Goal: Information Seeking & Learning: Understand process/instructions

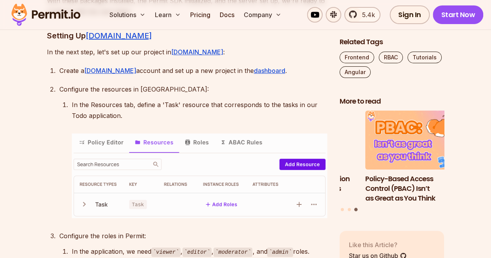
scroll to position [1509, 0]
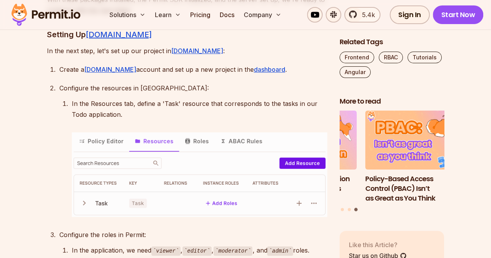
click at [152, 16] on p "With these packages installed, the Permit SDK initialized, and the server set u…" at bounding box center [187, 5] width 280 height 22
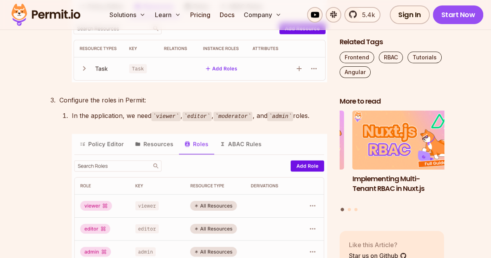
scroll to position [1649, 0]
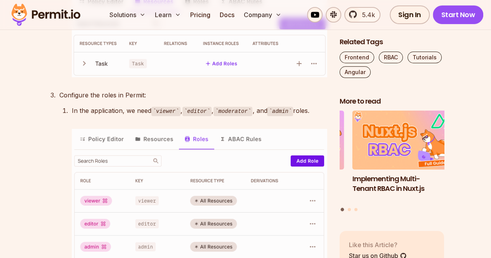
click at [227, 78] on img at bounding box center [200, 35] width 256 height 85
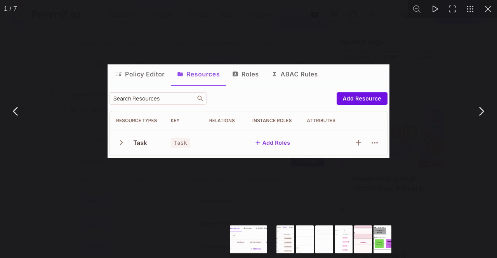
click at [227, 187] on div "You can close this modal content with the ESC key" at bounding box center [248, 111] width 497 height 223
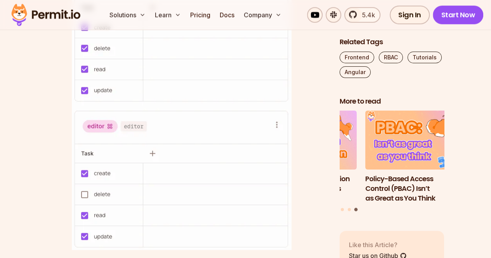
scroll to position [2126, 0]
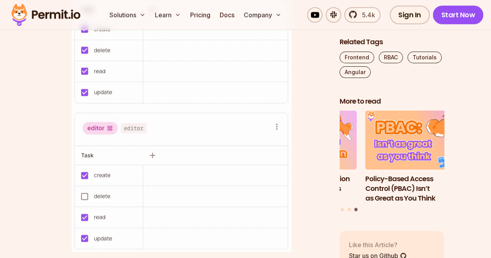
click at [202, 190] on img at bounding box center [182, 77] width 220 height 350
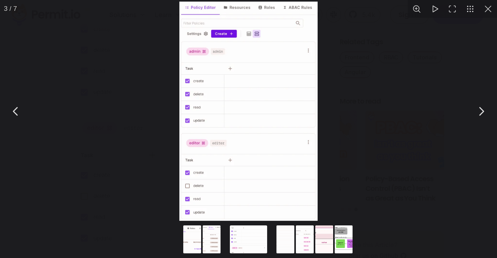
click at [128, 166] on div "You can close this modal content with the ESC key" at bounding box center [248, 111] width 497 height 223
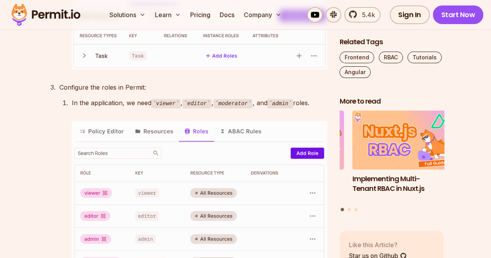
scroll to position [1649, 0]
